Goal: Check status: Check status

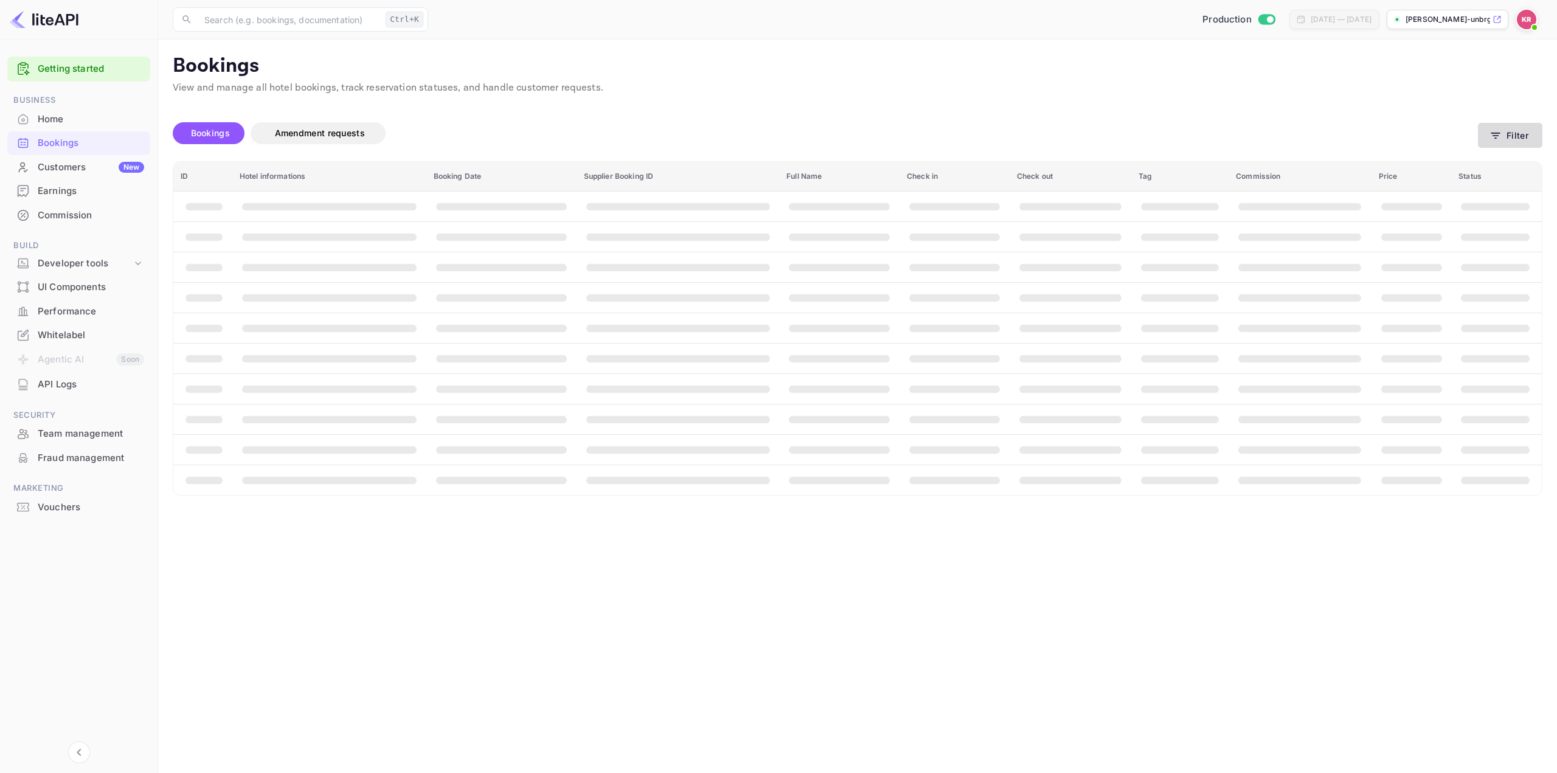
click at [1521, 128] on button "Filter" at bounding box center [1510, 135] width 64 height 25
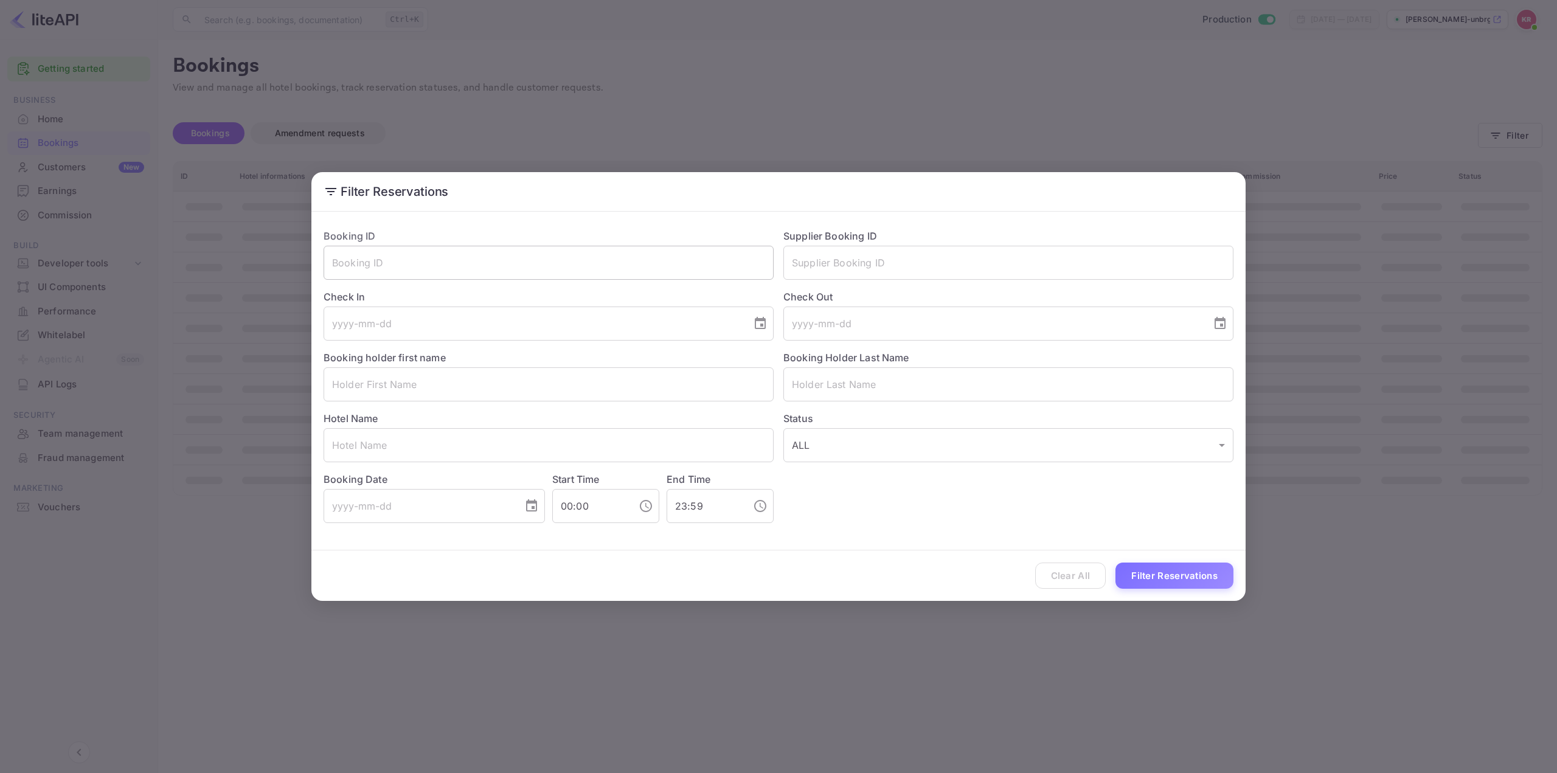
click at [643, 251] on input "text" at bounding box center [548, 263] width 450 height 34
paste input "rV5bFmboZ"
type input "rV5bFmboZ"
click at [1184, 585] on button "Filter Reservations" at bounding box center [1174, 575] width 118 height 26
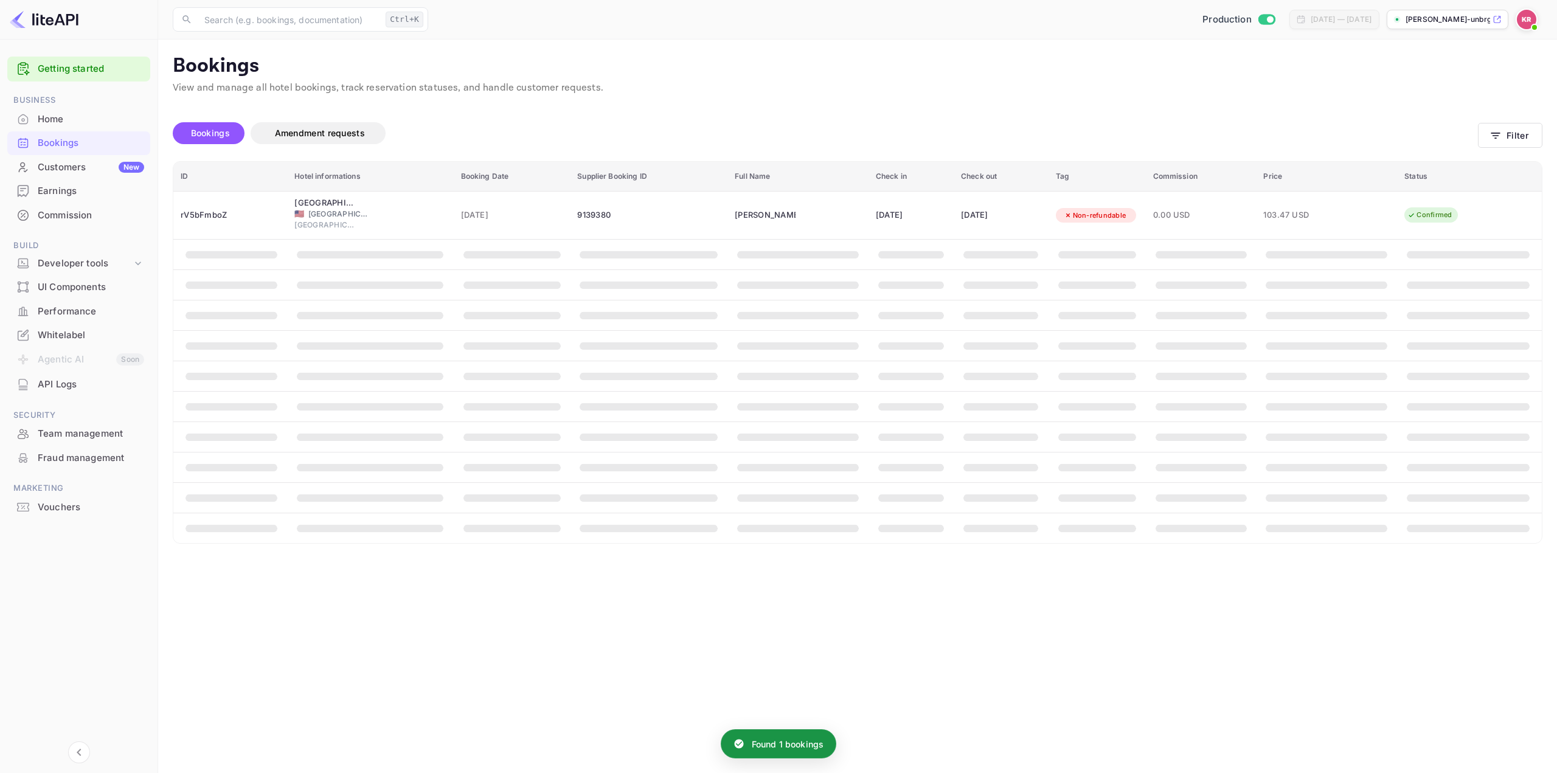
click at [866, 102] on div "Found 1 bookings Bookings Amendment requests Filter ID Hotel informations Booki…" at bounding box center [850, 319] width 1384 height 449
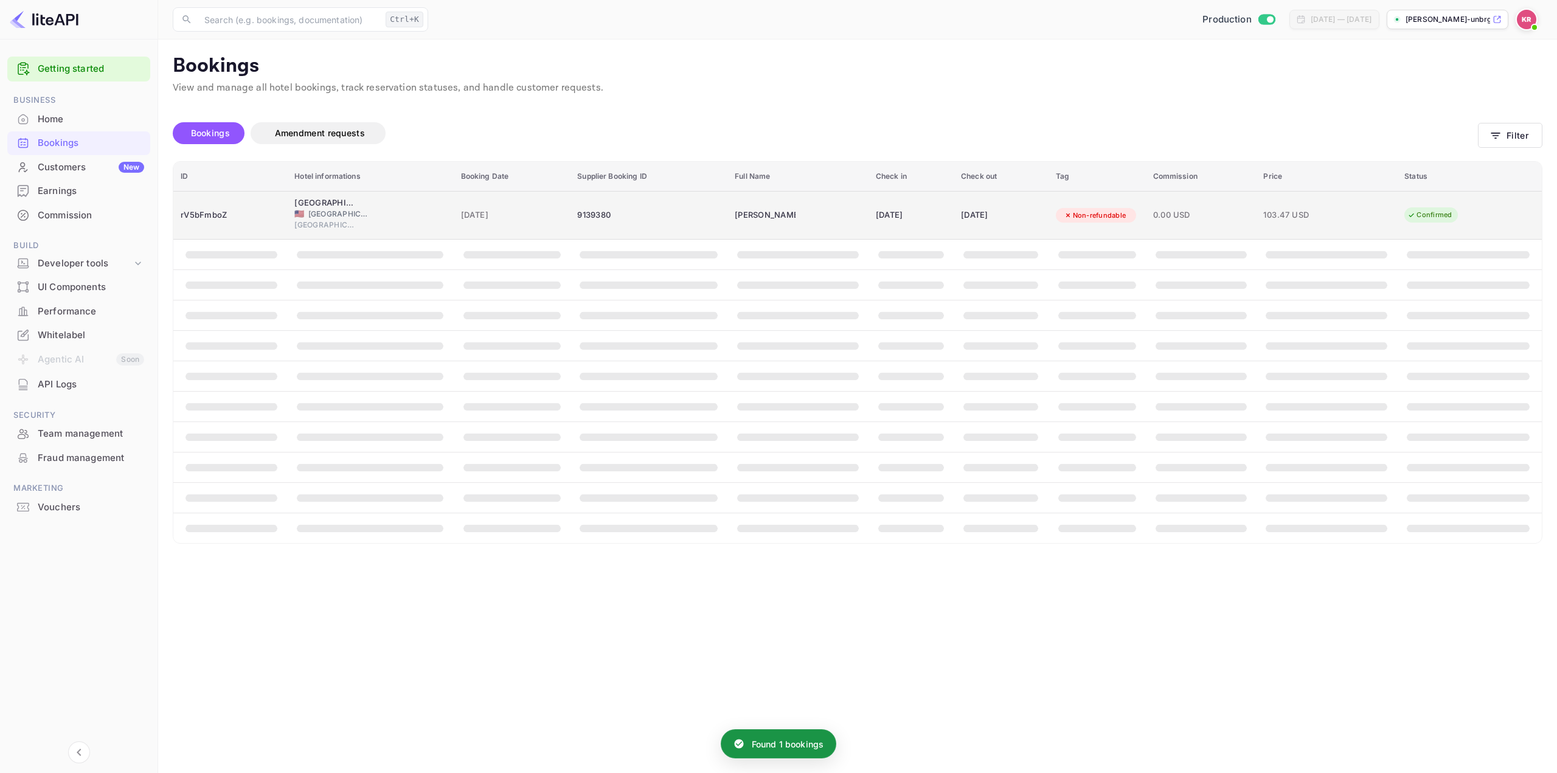
click at [884, 221] on div "[DATE]" at bounding box center [911, 215] width 71 height 19
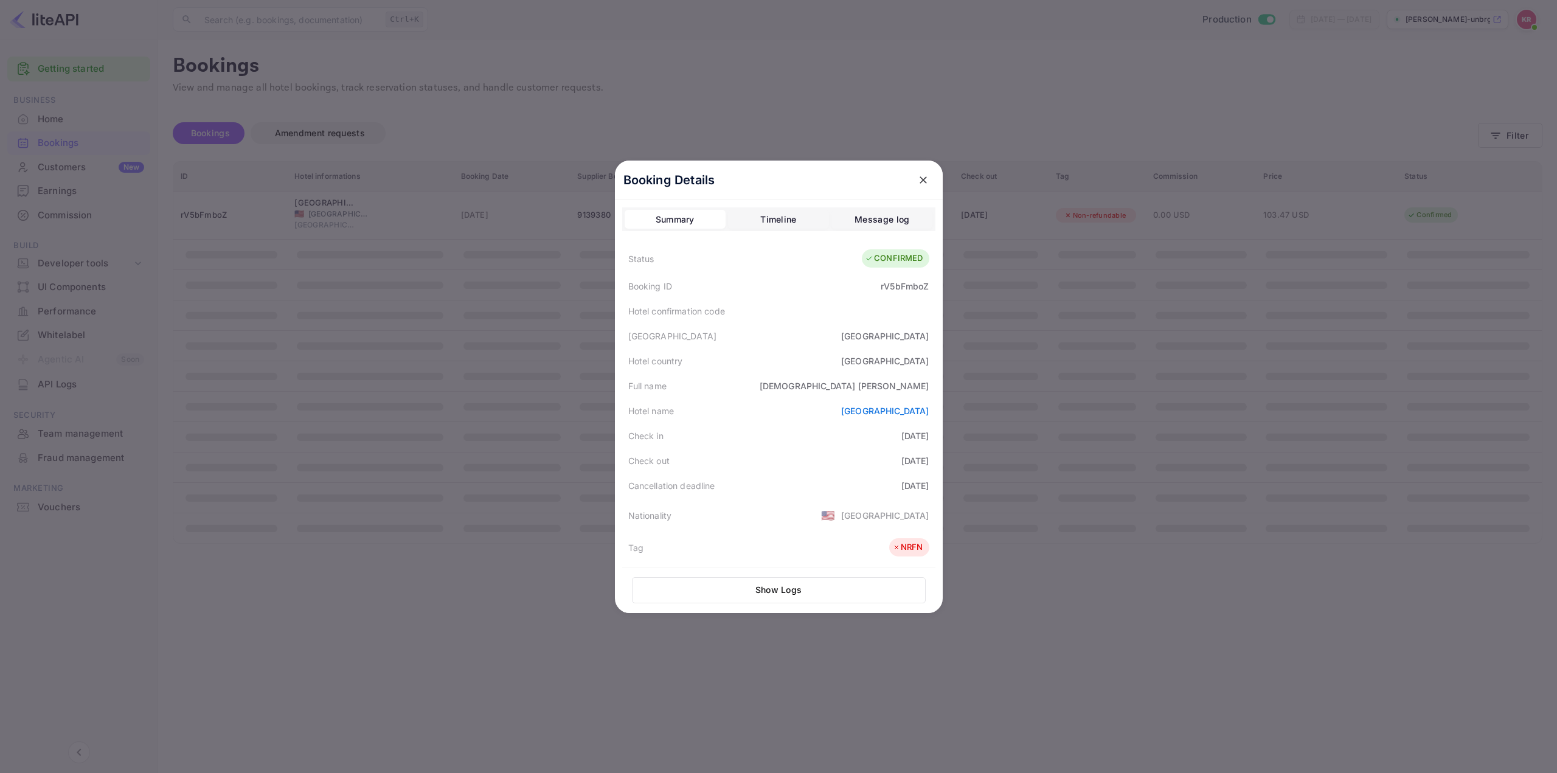
click at [770, 227] on button "Timeline" at bounding box center [778, 219] width 101 height 19
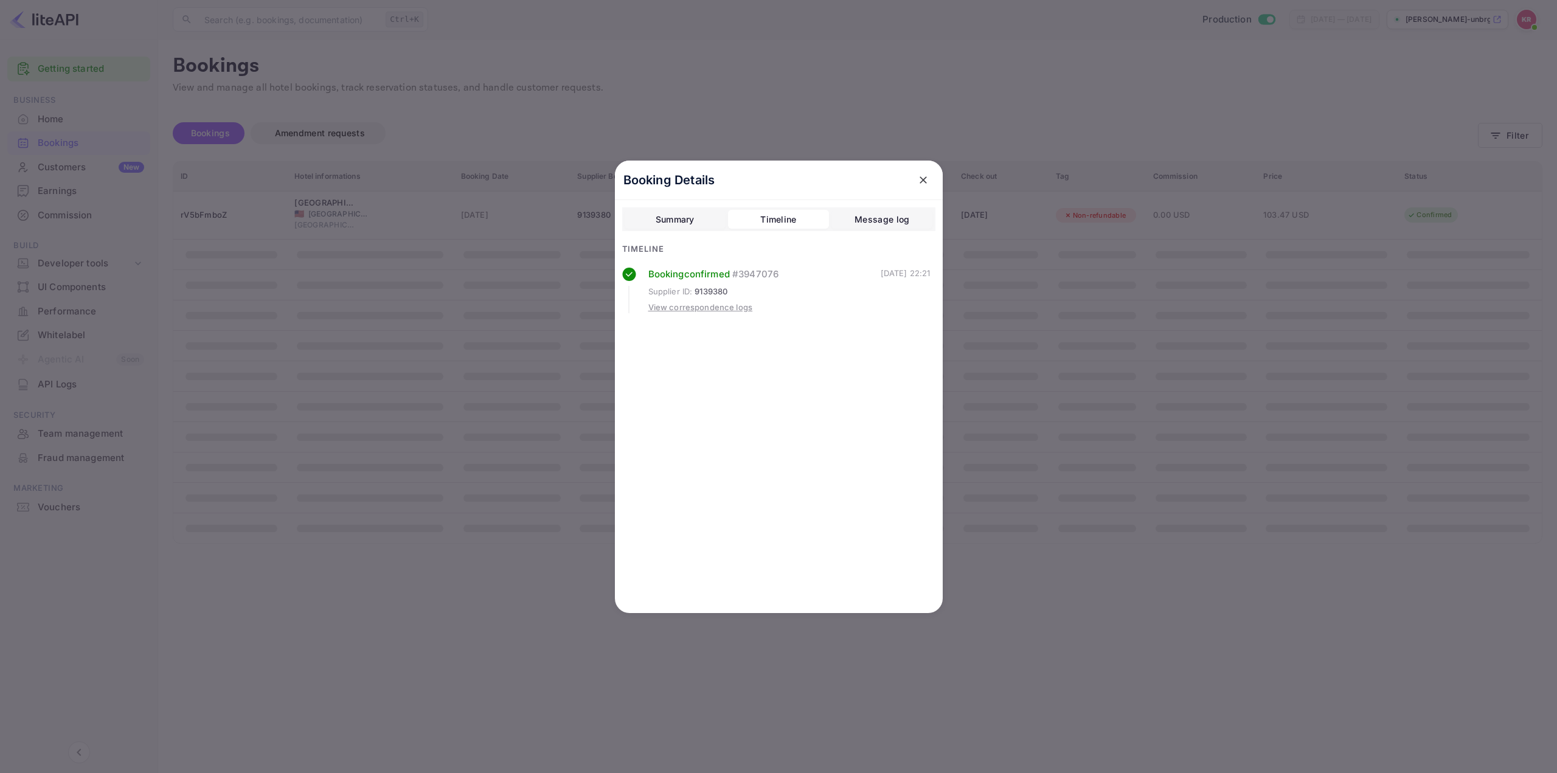
click at [732, 306] on div "View correspondence logs" at bounding box center [700, 308] width 105 height 12
click at [801, 216] on button "Timeline" at bounding box center [778, 219] width 101 height 19
click at [681, 218] on div "Summary" at bounding box center [674, 219] width 39 height 15
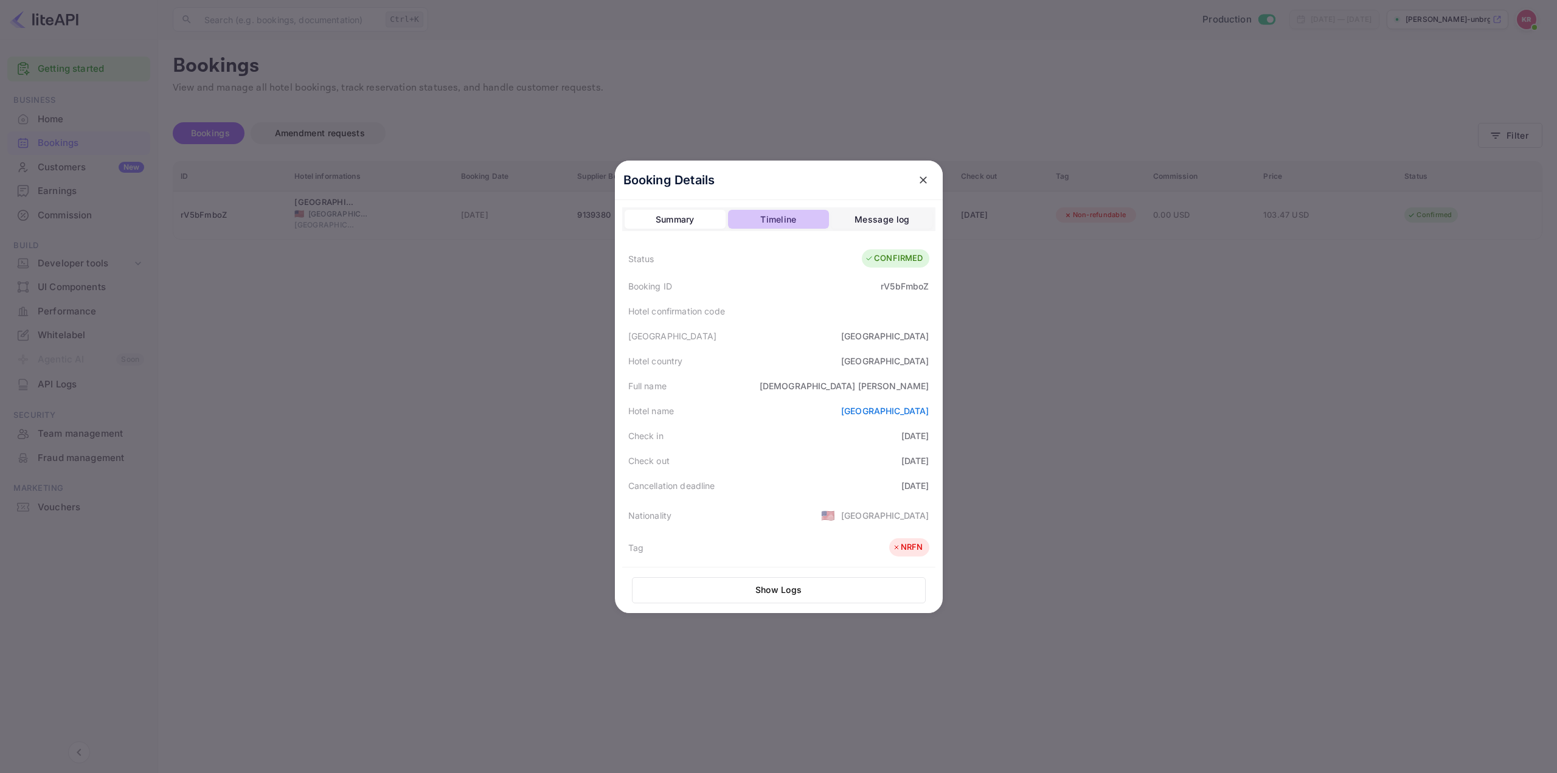
click at [775, 229] on button "Timeline" at bounding box center [778, 219] width 101 height 19
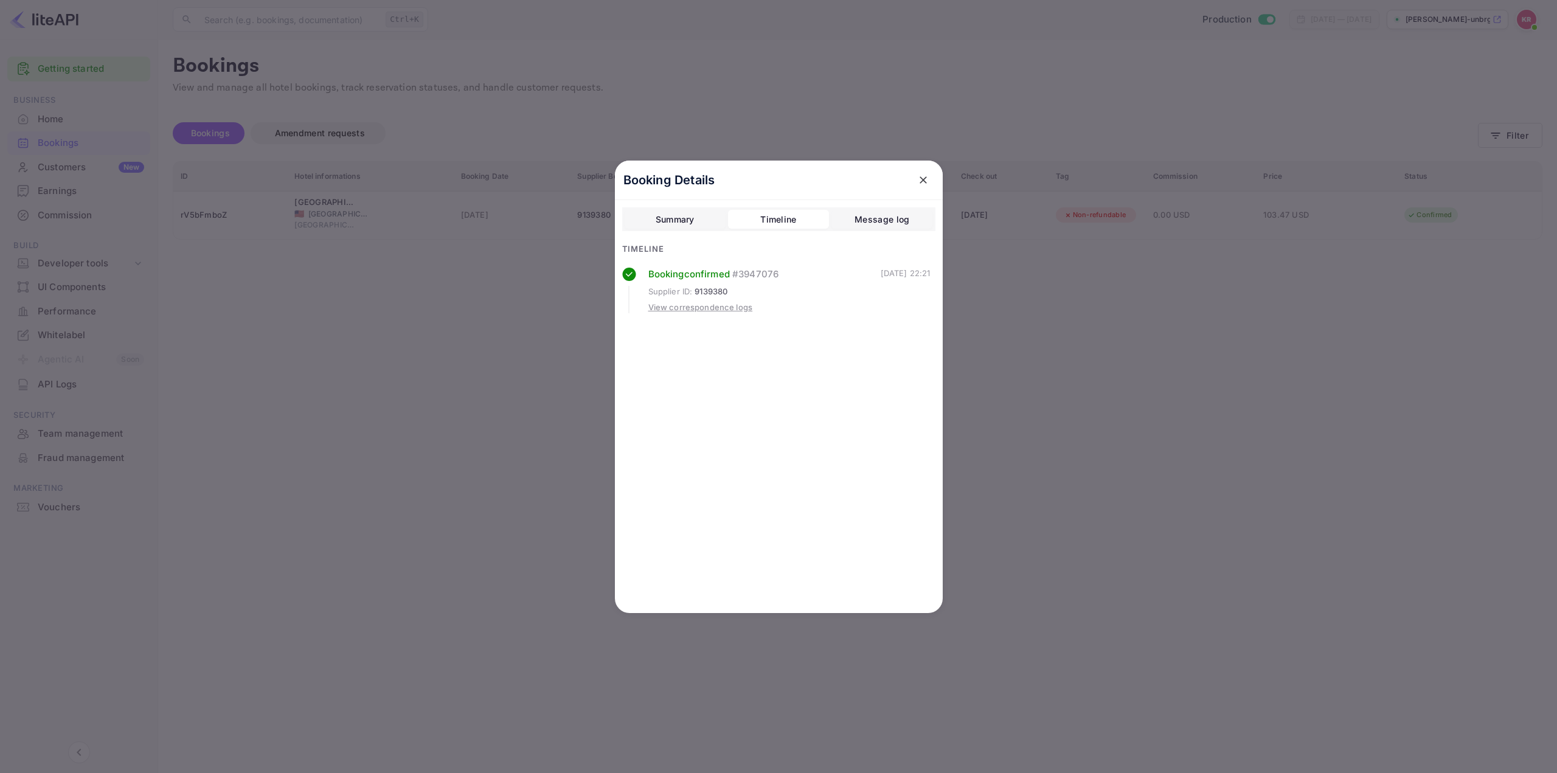
click at [697, 219] on button "Summary" at bounding box center [674, 219] width 101 height 19
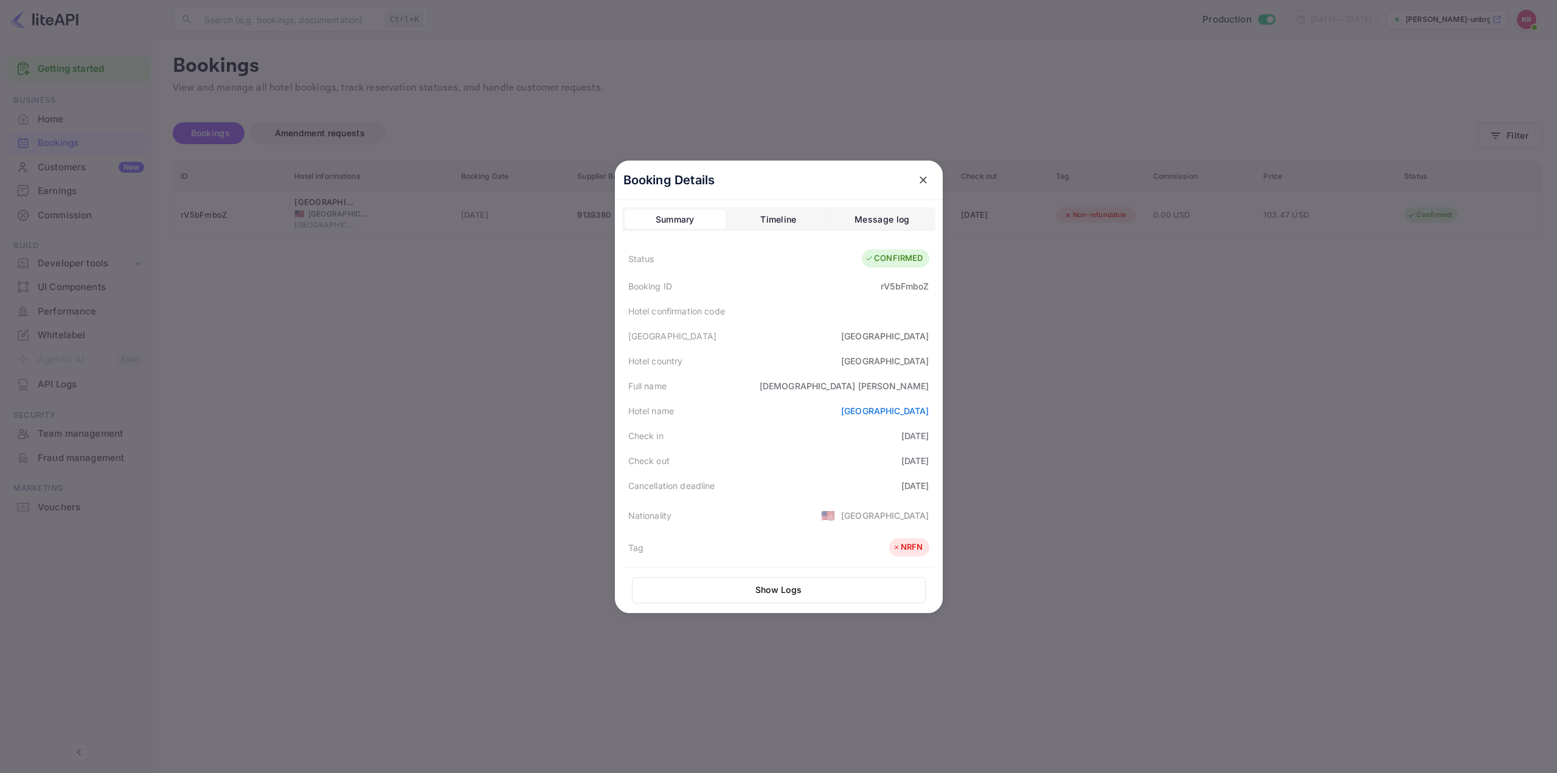
click at [768, 220] on div "Timeline" at bounding box center [778, 219] width 36 height 15
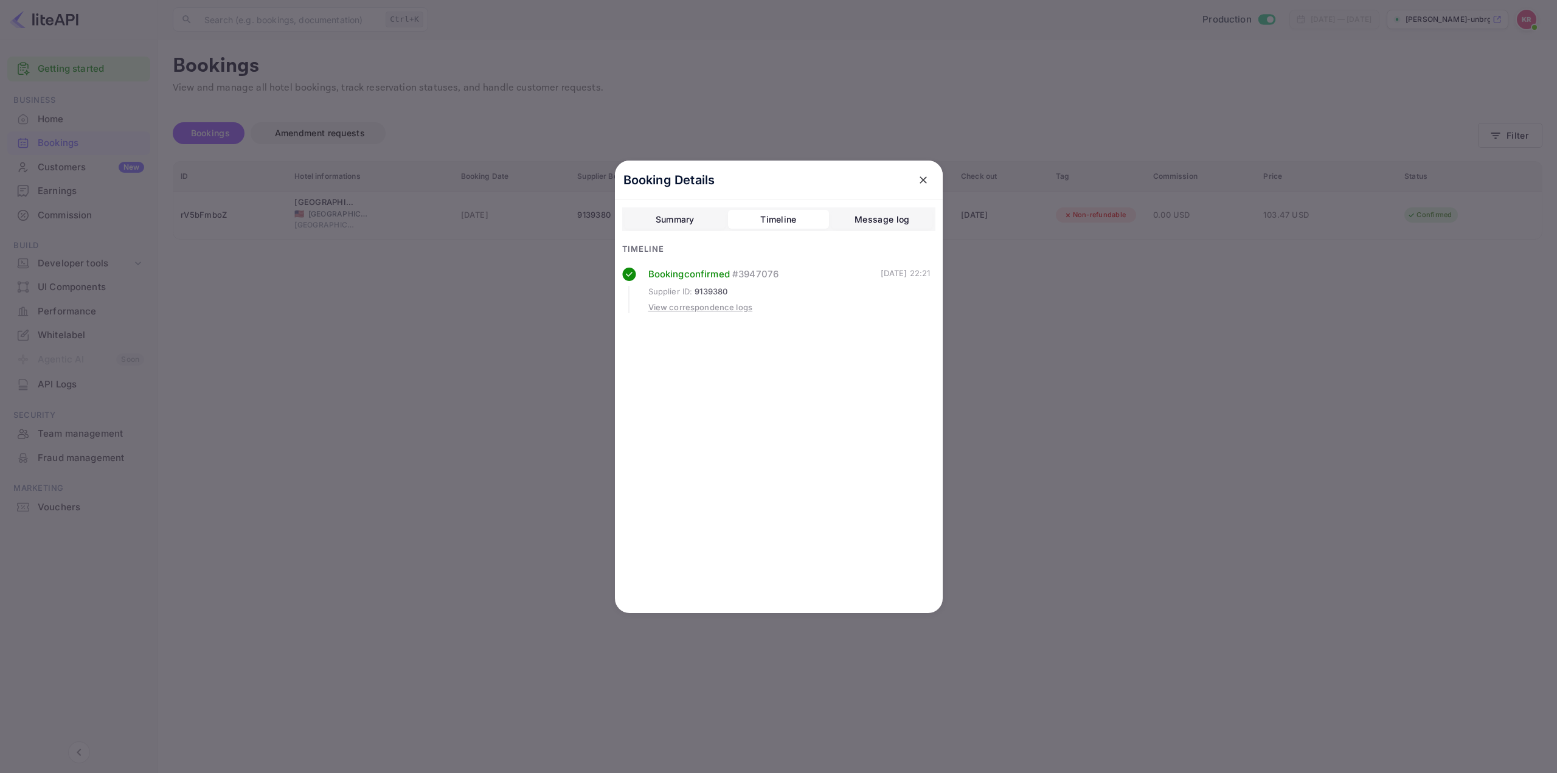
click at [775, 221] on div "Timeline" at bounding box center [778, 219] width 36 height 15
click at [863, 218] on div "Message log" at bounding box center [881, 219] width 55 height 15
click at [793, 223] on div "Timeline" at bounding box center [778, 219] width 36 height 15
click at [704, 215] on button "Summary" at bounding box center [674, 219] width 101 height 19
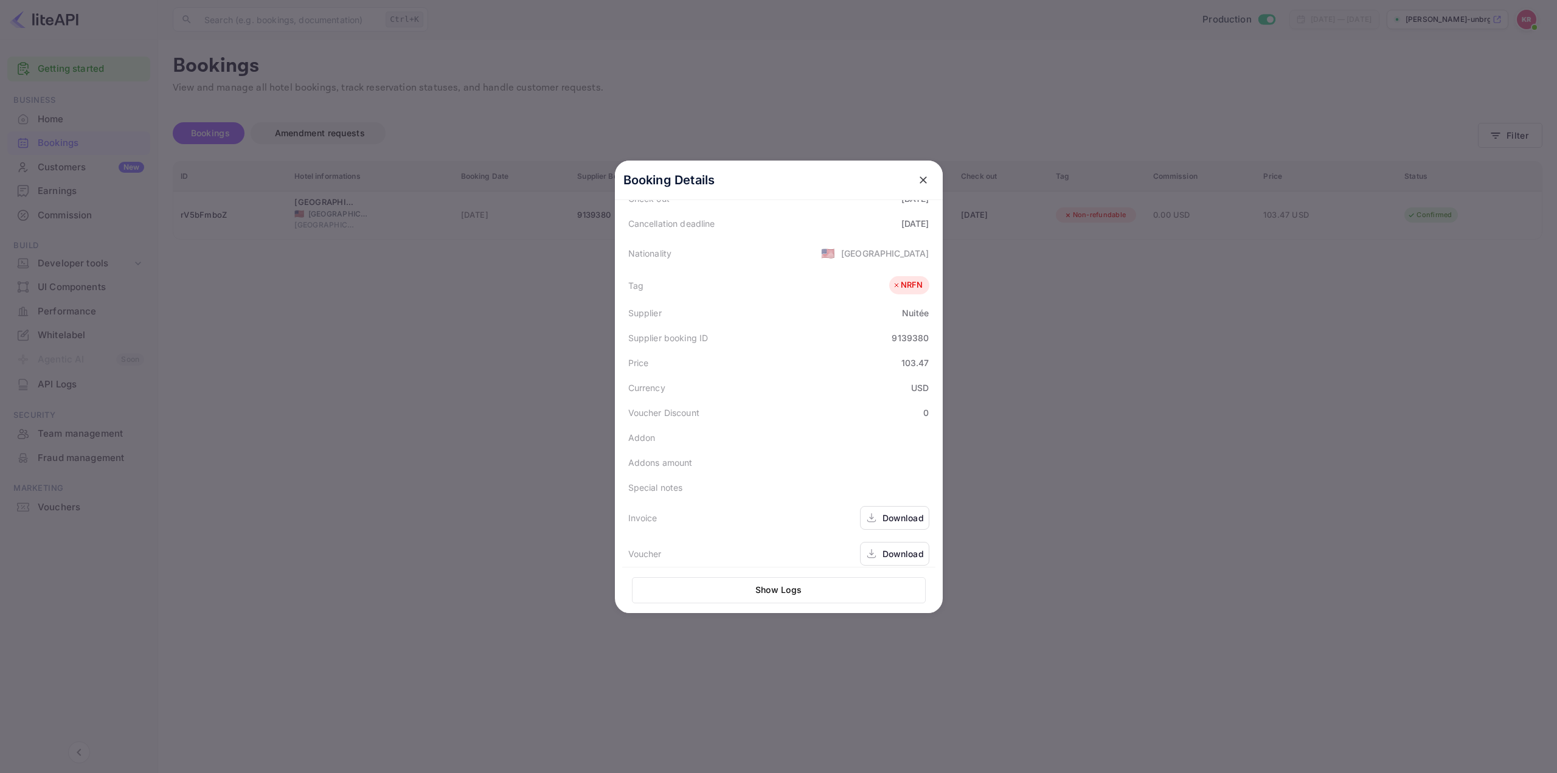
scroll to position [272, 0]
click at [892, 513] on div "Download" at bounding box center [902, 508] width 41 height 13
click at [1467, 50] on div at bounding box center [778, 386] width 1557 height 773
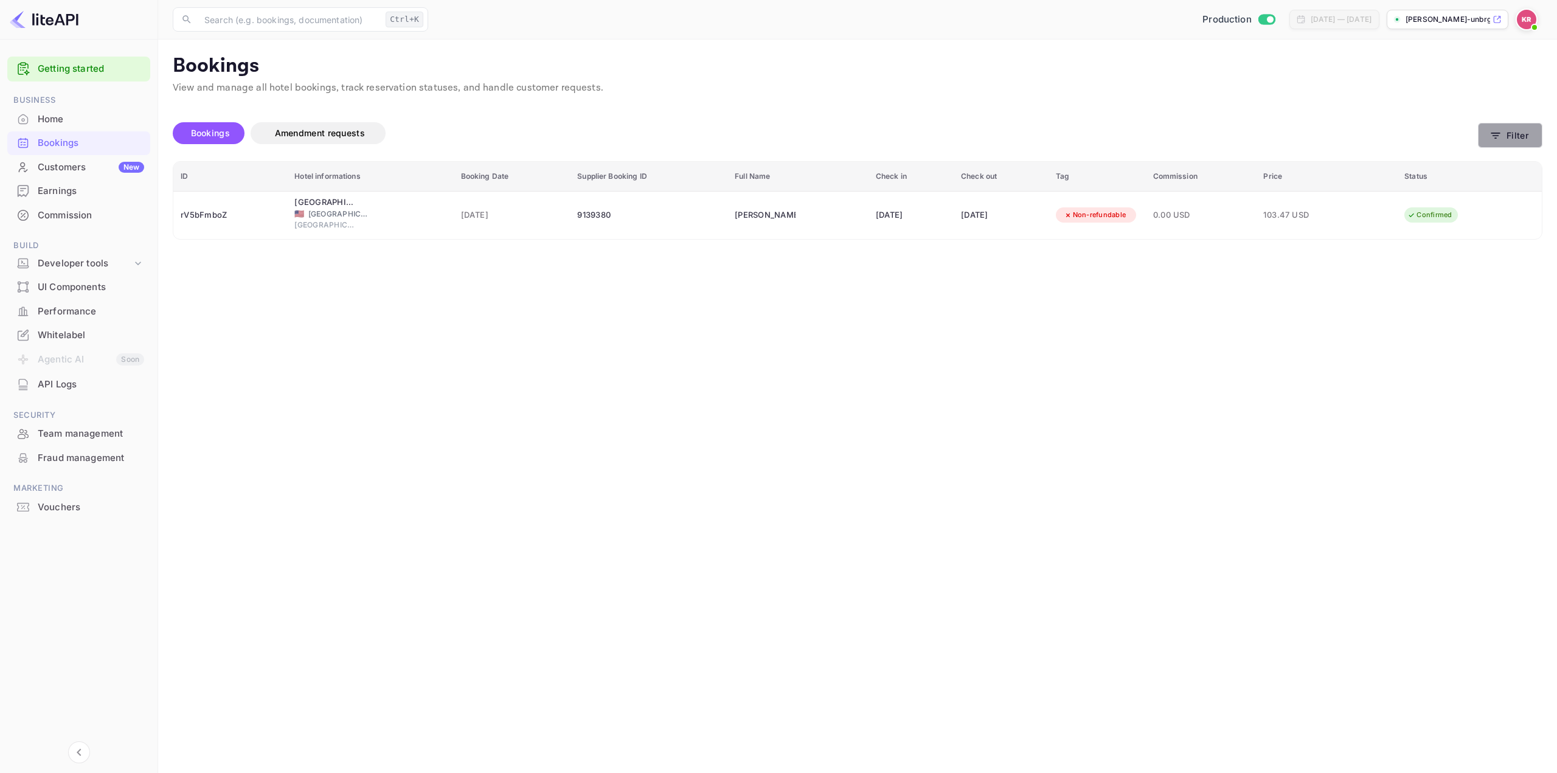
click at [1499, 133] on icon "button" at bounding box center [1495, 136] width 9 height 6
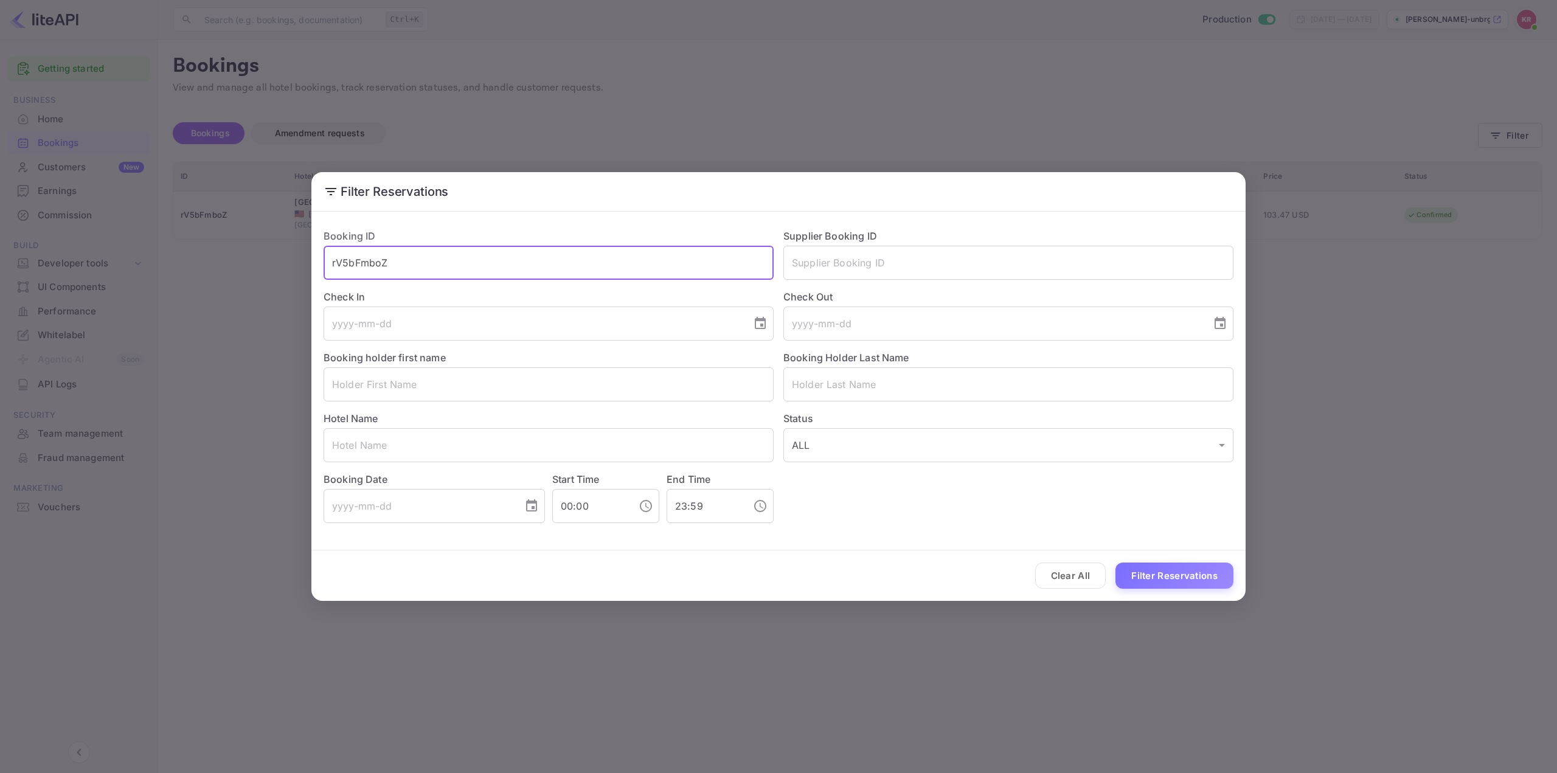
drag, startPoint x: 433, startPoint y: 264, endPoint x: 251, endPoint y: 255, distance: 182.6
click at [247, 255] on div "Filter Reservations Booking ID rV5bFmboZ ​ Supplier Booking ID ​ Check In ​ Che…" at bounding box center [778, 386] width 1557 height 773
paste input "wurlnpWiC"
type input "wurlnpWiC"
click at [1181, 569] on button "Filter Reservations" at bounding box center [1174, 575] width 118 height 26
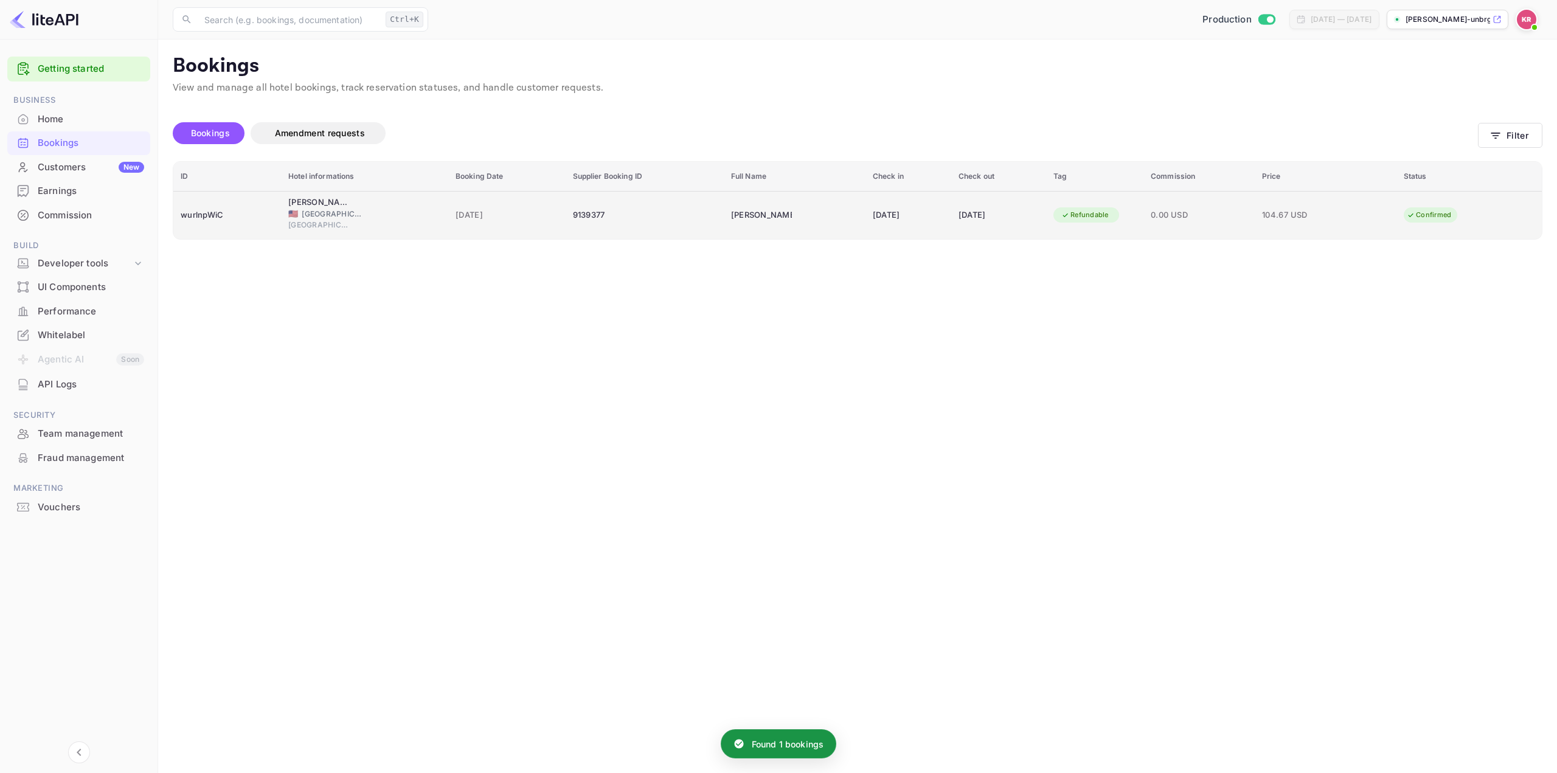
click at [1116, 221] on div "Refundable" at bounding box center [1084, 214] width 63 height 15
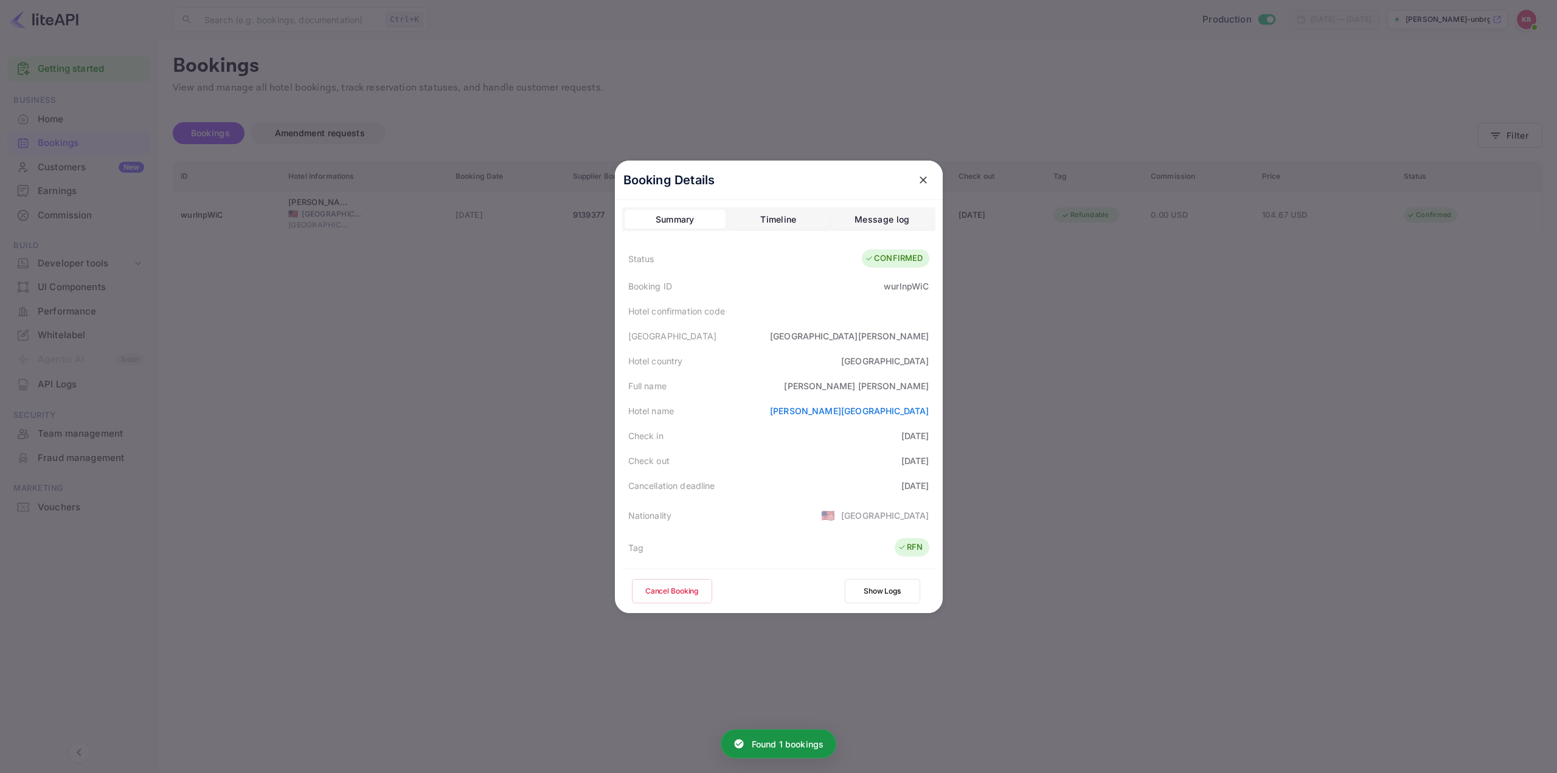
click at [794, 220] on button "Timeline" at bounding box center [778, 219] width 101 height 19
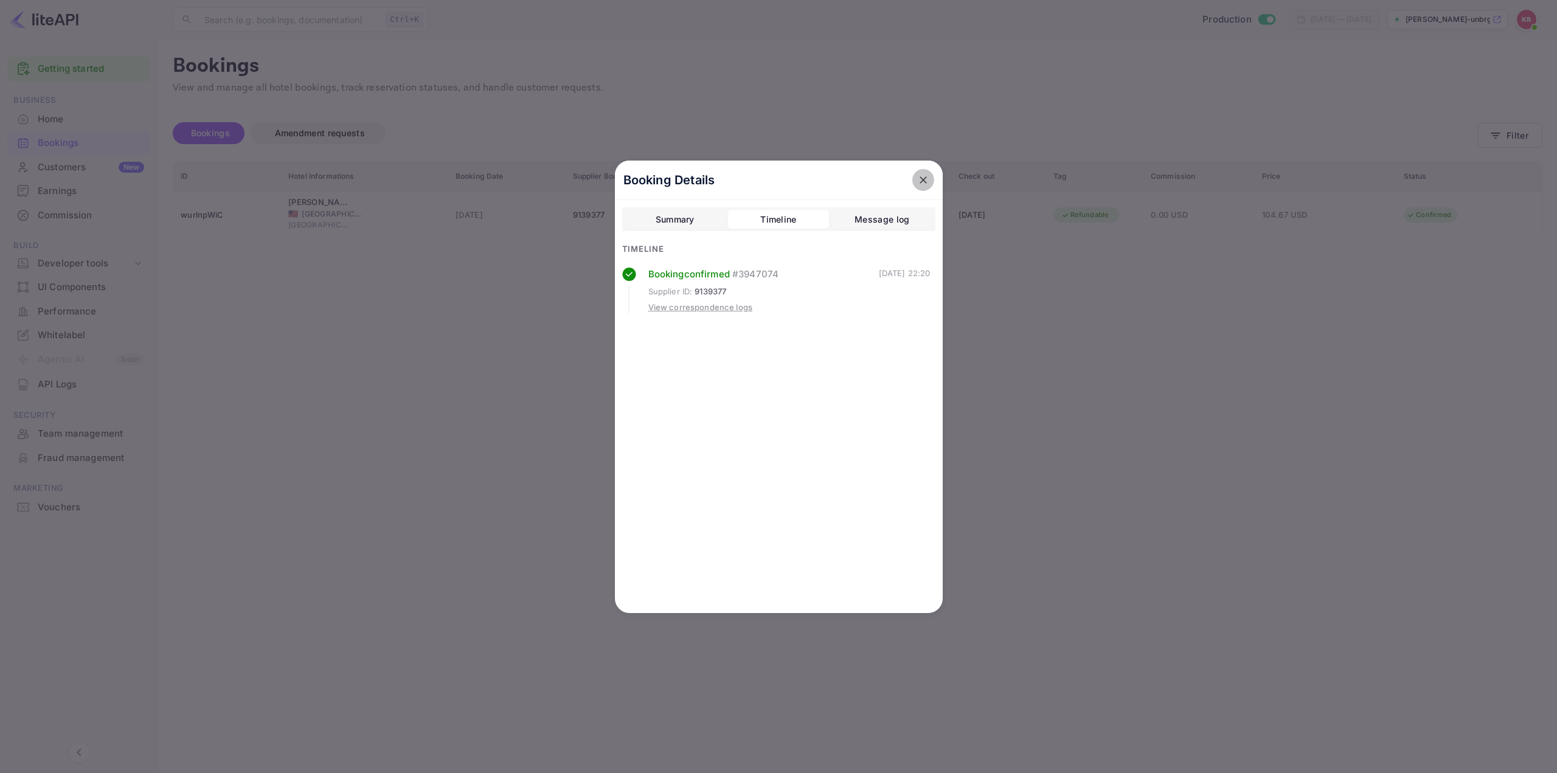
click at [923, 179] on icon "close" at bounding box center [922, 179] width 7 height 7
